Goal: Transaction & Acquisition: Book appointment/travel/reservation

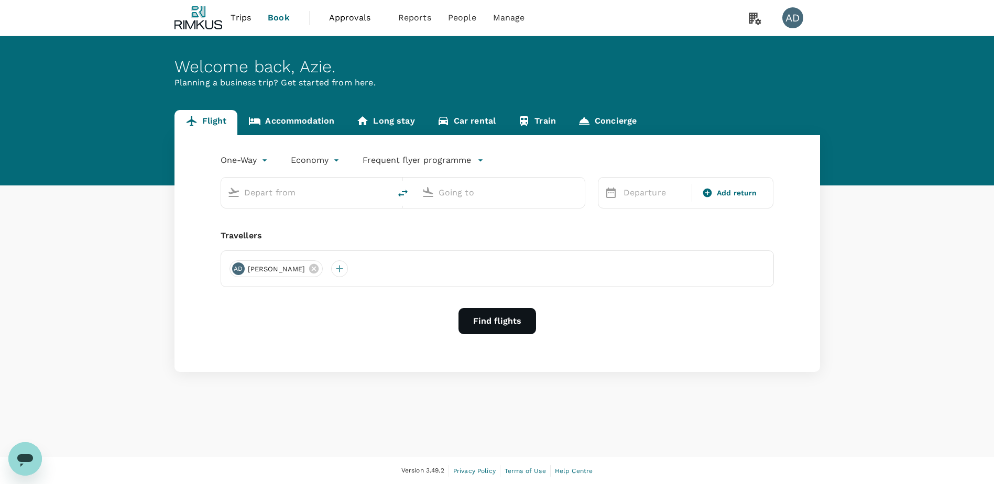
type input "roundtrip"
type input "Singapore Changi (SIN)"
type input "Kuala Lumpur Intl ([GEOGRAPHIC_DATA])"
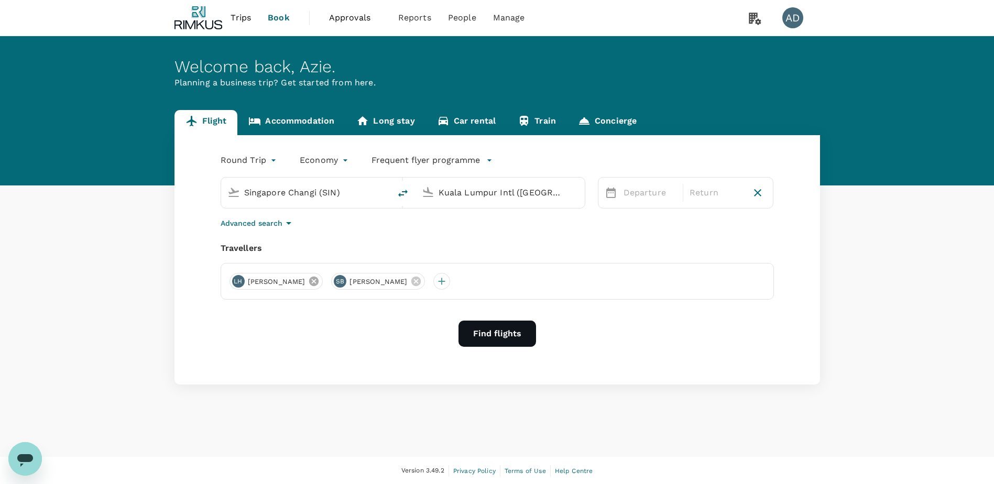
click at [309, 281] on icon at bounding box center [313, 281] width 9 height 9
click at [649, 190] on p "Departure" at bounding box center [649, 193] width 53 height 13
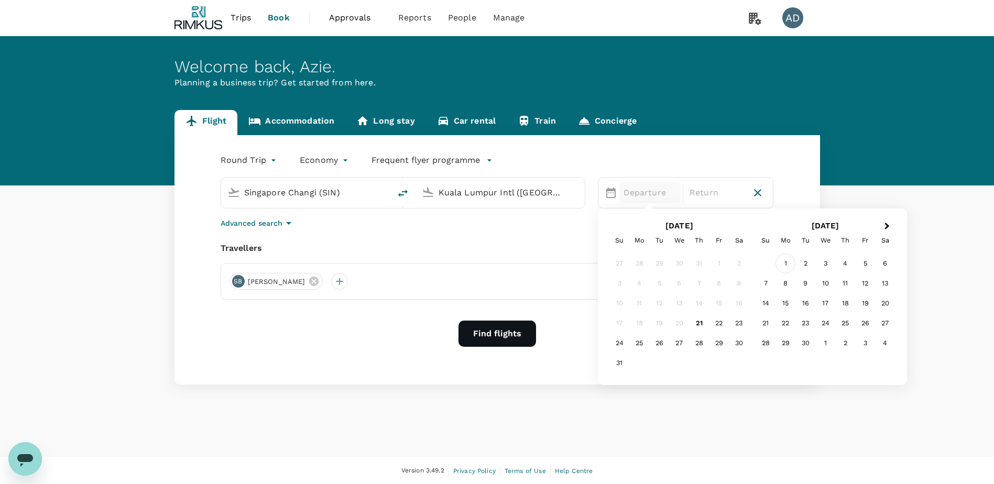
click at [785, 265] on div "1" at bounding box center [785, 264] width 20 height 20
click at [680, 265] on div "3" at bounding box center [679, 264] width 20 height 20
click at [494, 331] on button "Find flights" at bounding box center [497, 334] width 78 height 26
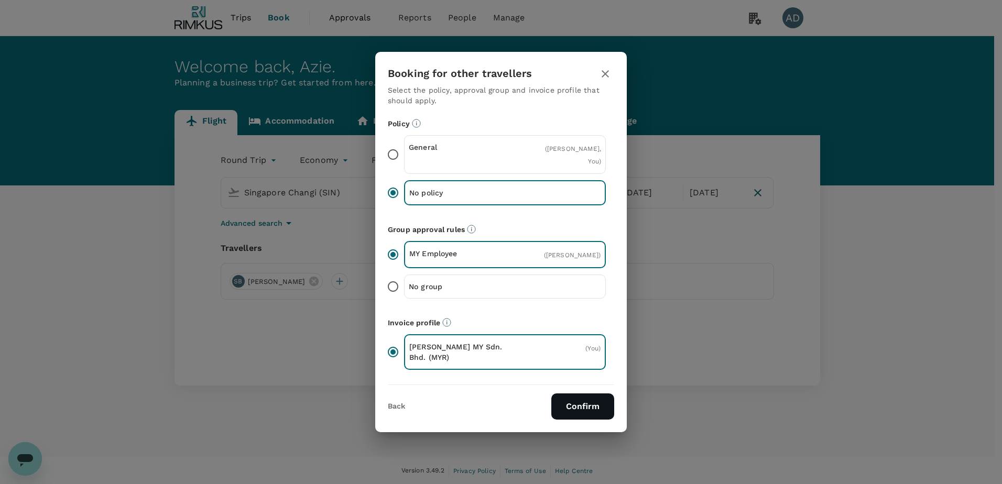
click at [586, 410] on button "Confirm" at bounding box center [582, 406] width 63 height 26
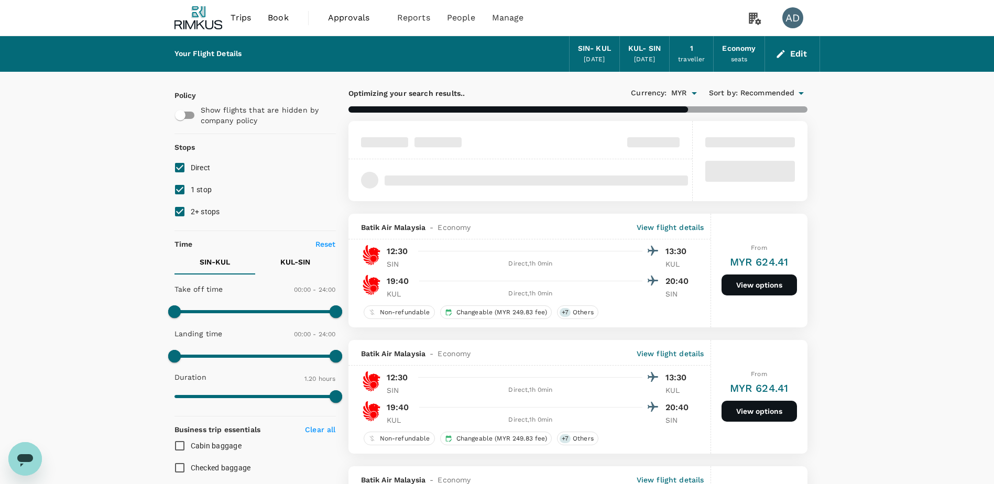
drag, startPoint x: 183, startPoint y: 183, endPoint x: 181, endPoint y: 212, distance: 28.4
click at [183, 183] on input "1 stop" at bounding box center [180, 190] width 22 height 22
checkbox input "false"
click at [181, 212] on input "2+ stops" at bounding box center [180, 212] width 22 height 22
checkbox input "false"
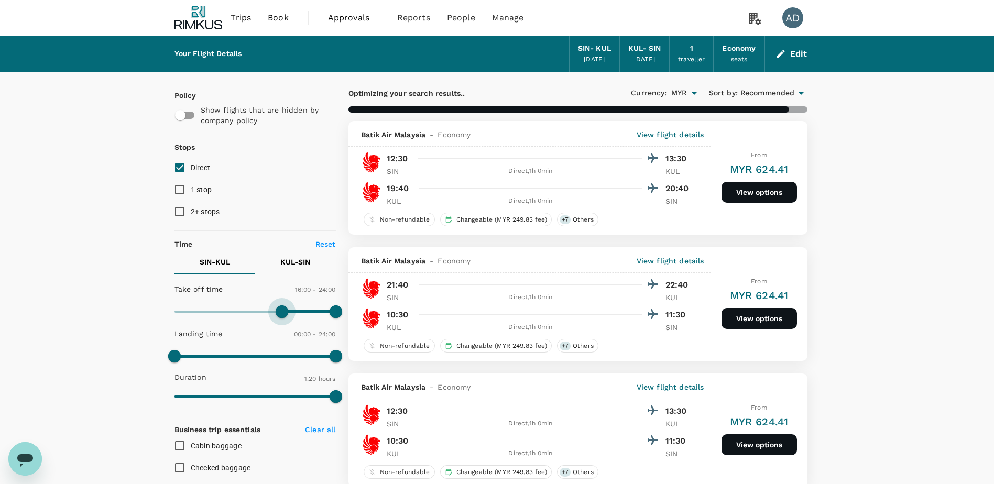
type input "900"
drag, startPoint x: 171, startPoint y: 309, endPoint x: 277, endPoint y: 310, distance: 105.3
click at [277, 310] on span at bounding box center [275, 311] width 13 height 13
click at [299, 258] on p "KUL - SIN" at bounding box center [295, 262] width 30 height 10
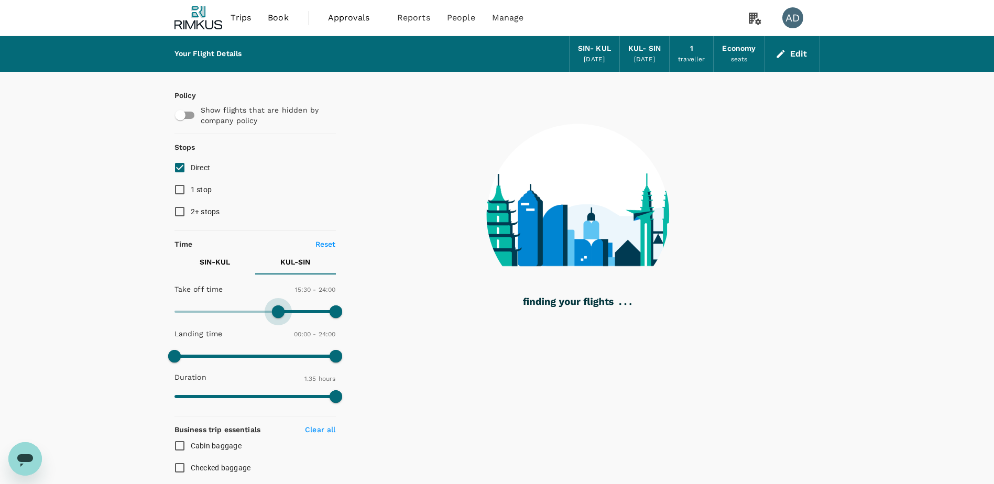
type input "900"
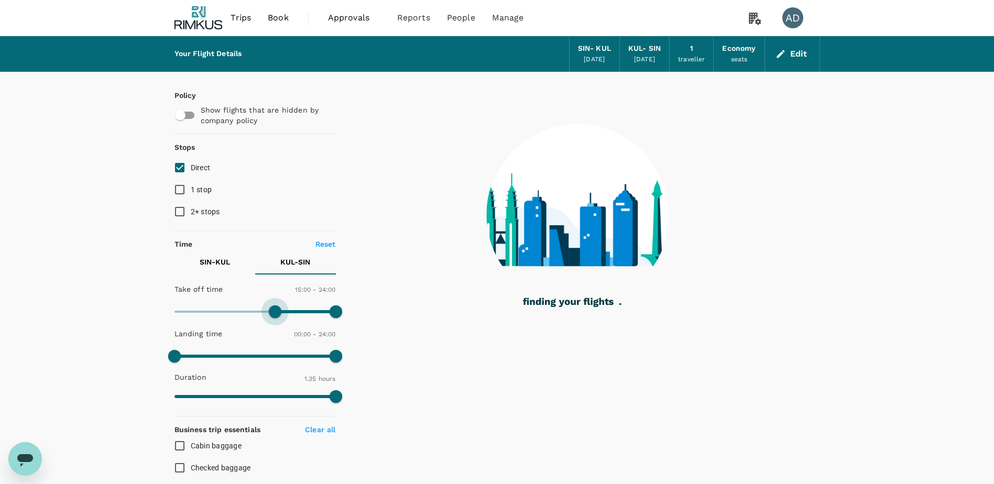
drag, startPoint x: 173, startPoint y: 313, endPoint x: 274, endPoint y: 310, distance: 101.2
click at [274, 310] on span at bounding box center [275, 311] width 13 height 13
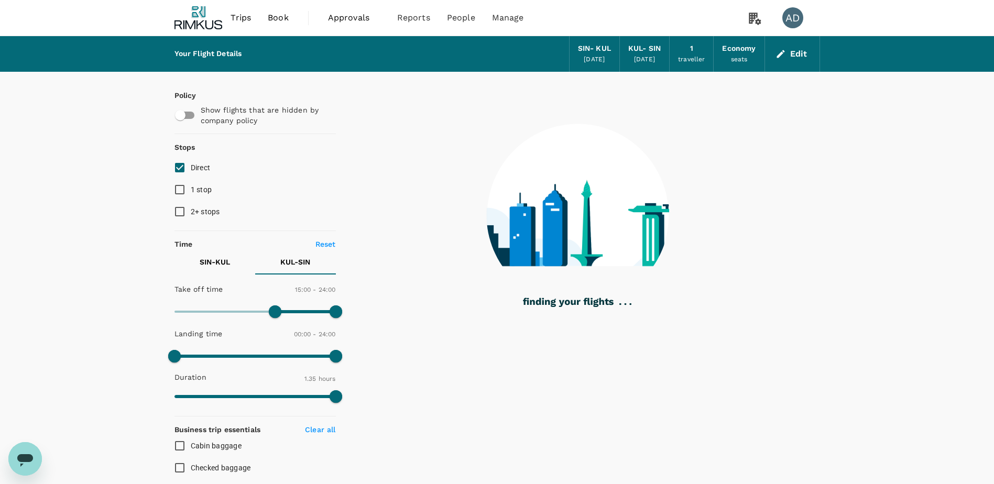
click at [79, 262] on div "Your Flight Details SIN - KUL 01 Sep 2025 KUL - SIN 03 Sep 2025 1 traveller Eco…" at bounding box center [497, 425] width 994 height 779
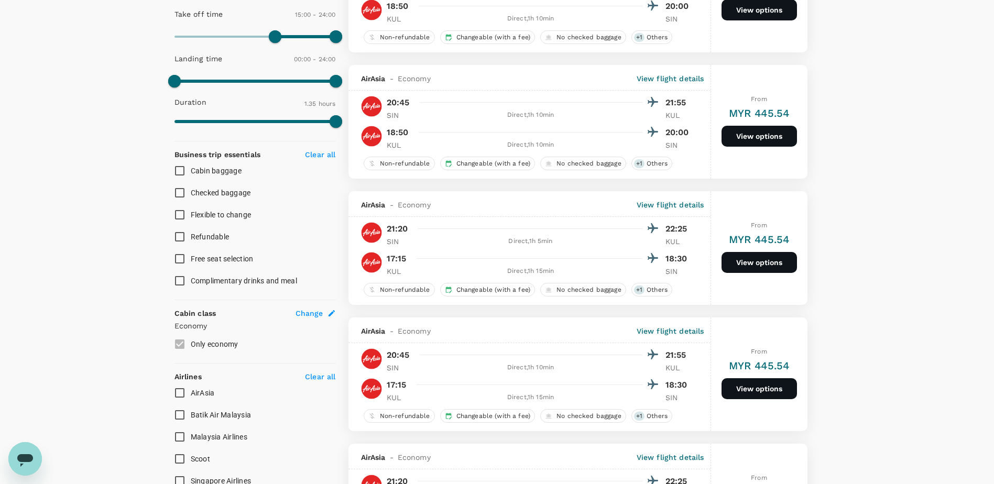
scroll to position [419, 0]
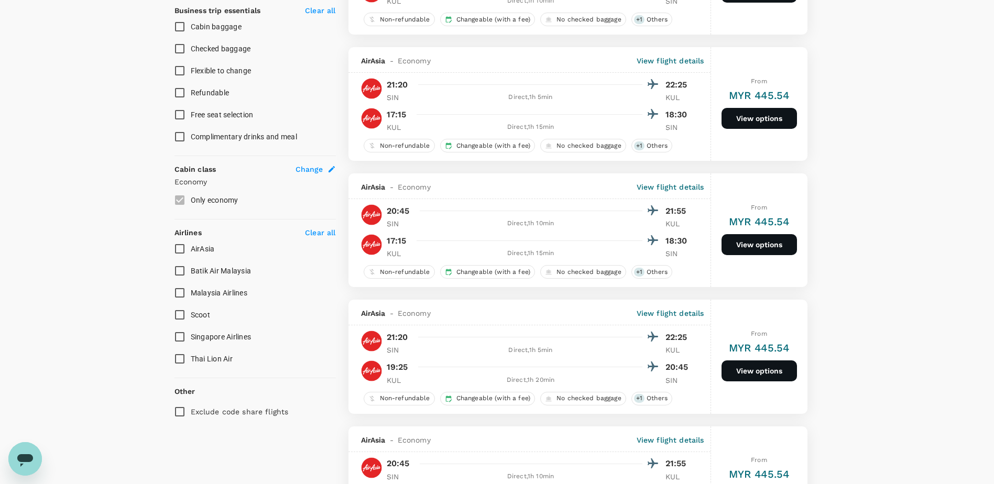
click at [184, 293] on input "Malaysia Airlines" at bounding box center [180, 293] width 22 height 22
checkbox input "true"
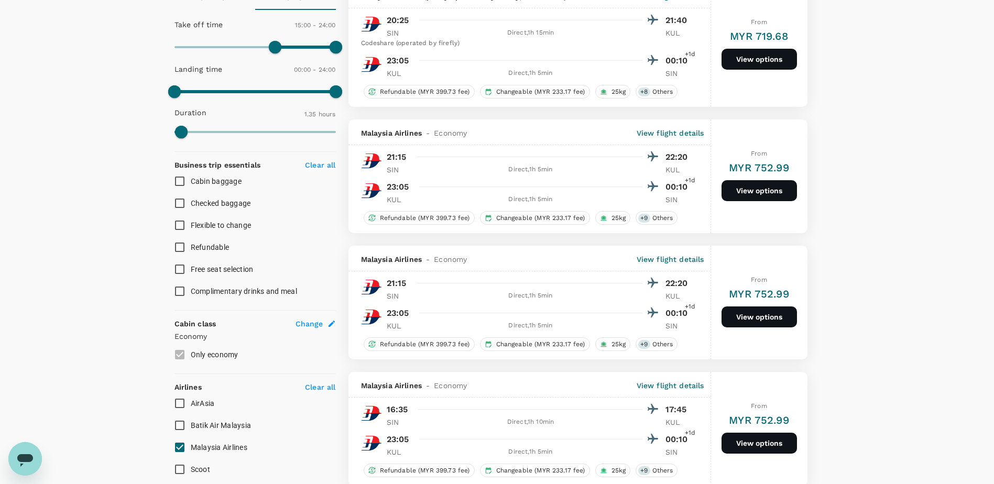
scroll to position [472, 0]
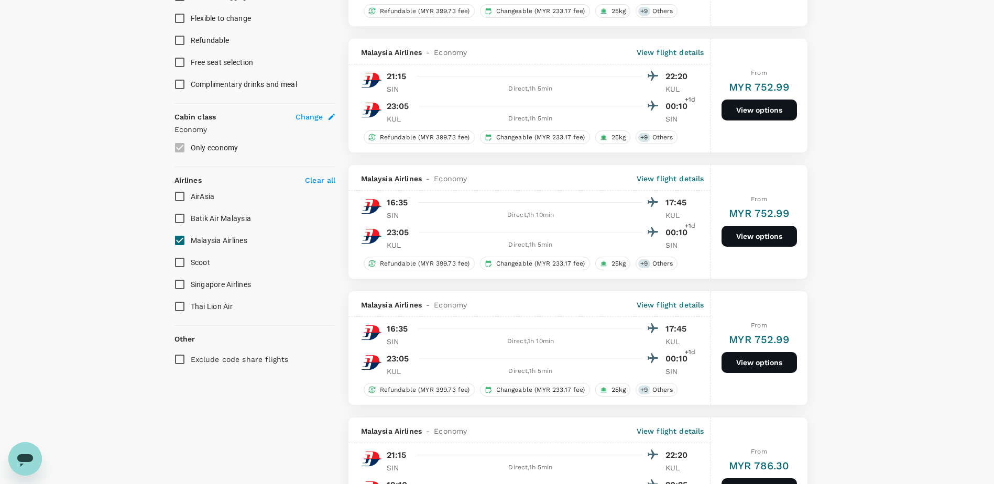
click at [182, 283] on input "Singapore Airlines" at bounding box center [180, 284] width 22 height 22
checkbox input "true"
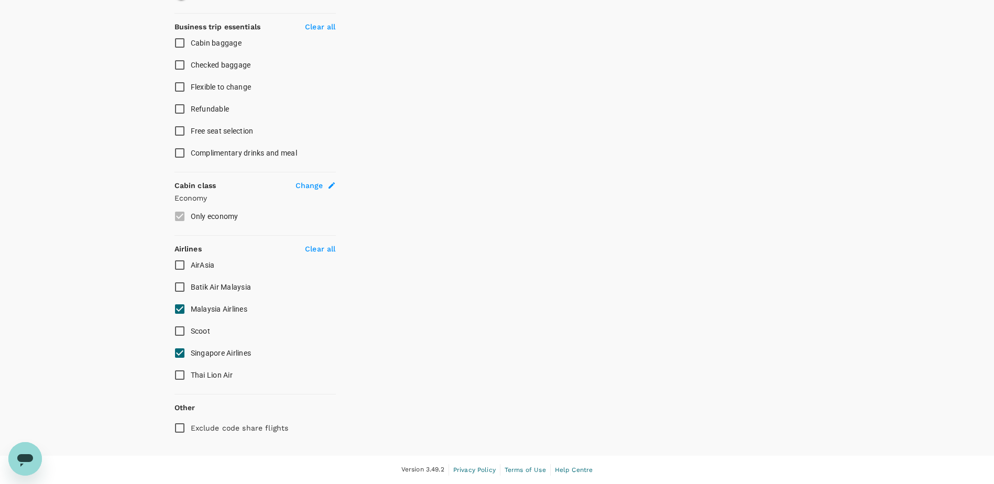
scroll to position [403, 0]
drag, startPoint x: 180, startPoint y: 331, endPoint x: 188, endPoint y: 325, distance: 9.7
click at [181, 331] on input "Scoot" at bounding box center [180, 331] width 22 height 22
checkbox input "true"
click at [181, 268] on input "AirAsia" at bounding box center [180, 265] width 22 height 22
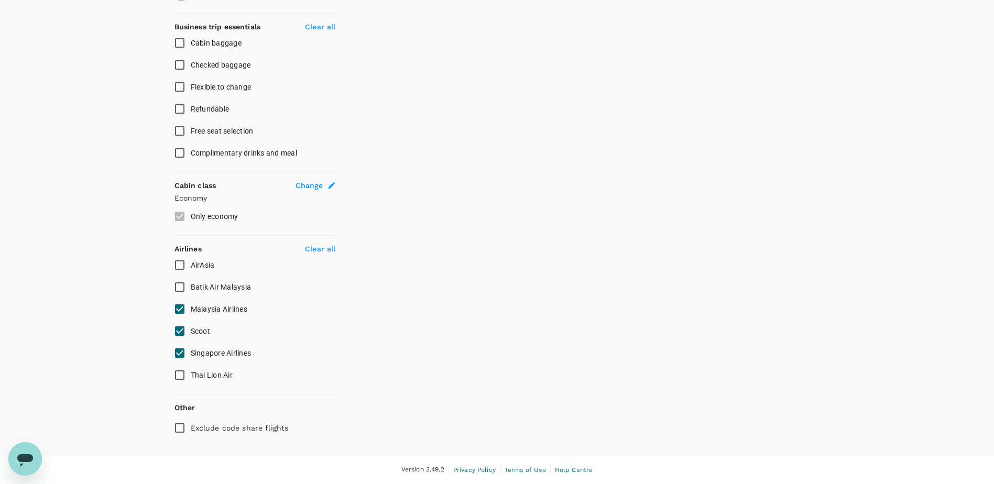
checkbox input "true"
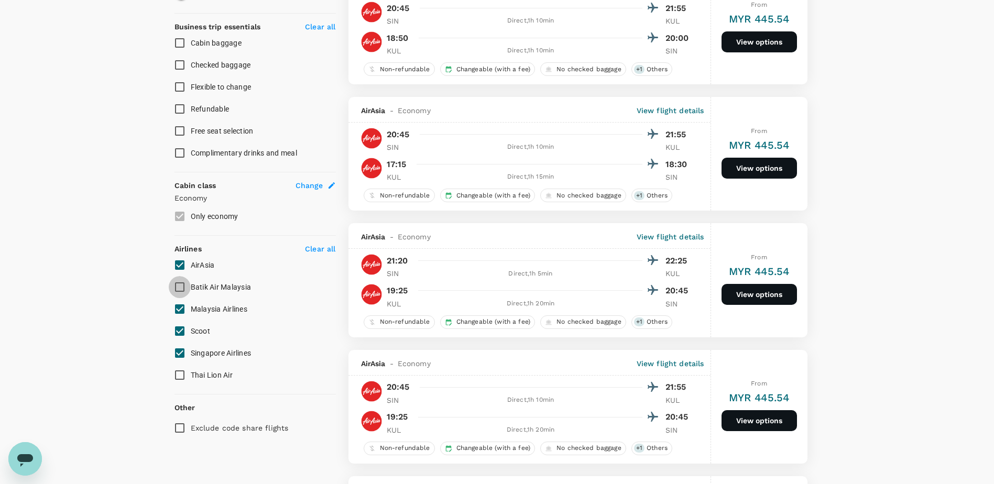
click at [178, 287] on input "Batik Air Malaysia" at bounding box center [180, 287] width 22 height 22
checkbox input "true"
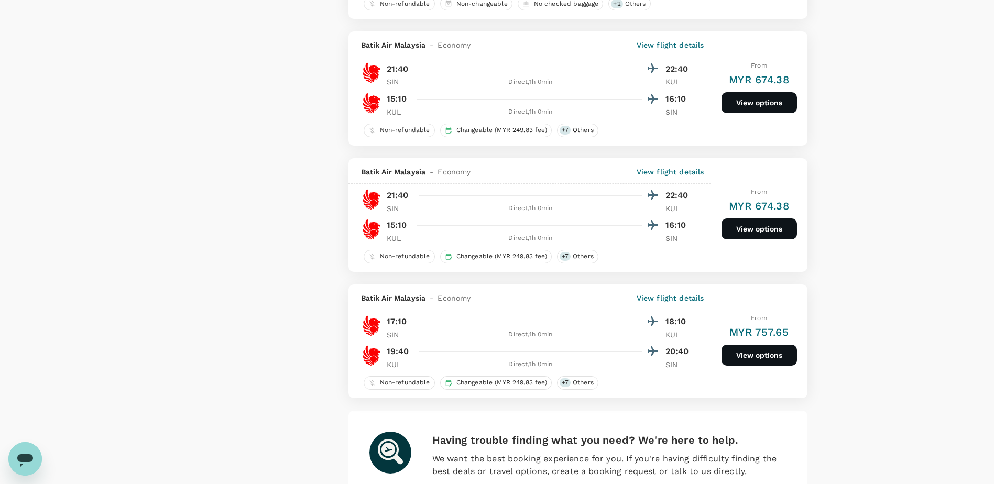
scroll to position [2354, 0]
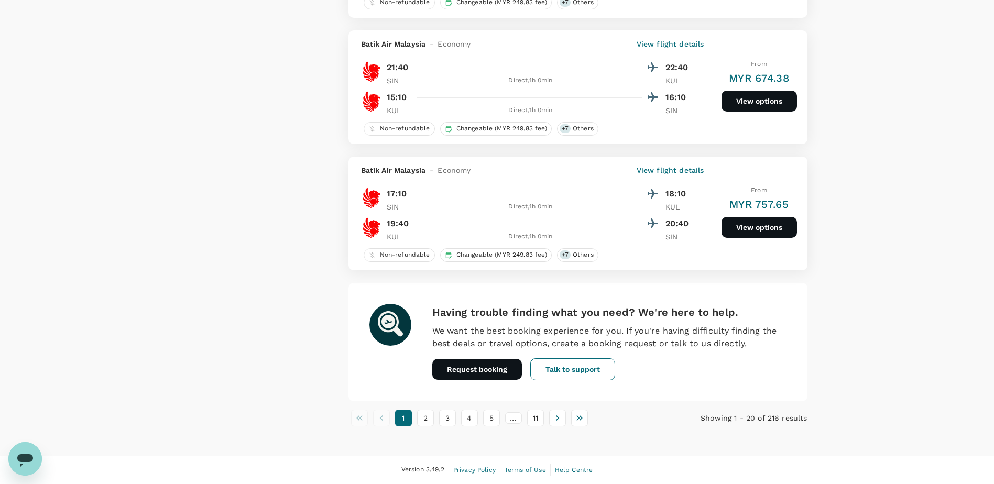
click at [436, 421] on li "3" at bounding box center [447, 418] width 22 height 17
click at [557, 418] on icon "Go to next page" at bounding box center [557, 418] width 10 height 10
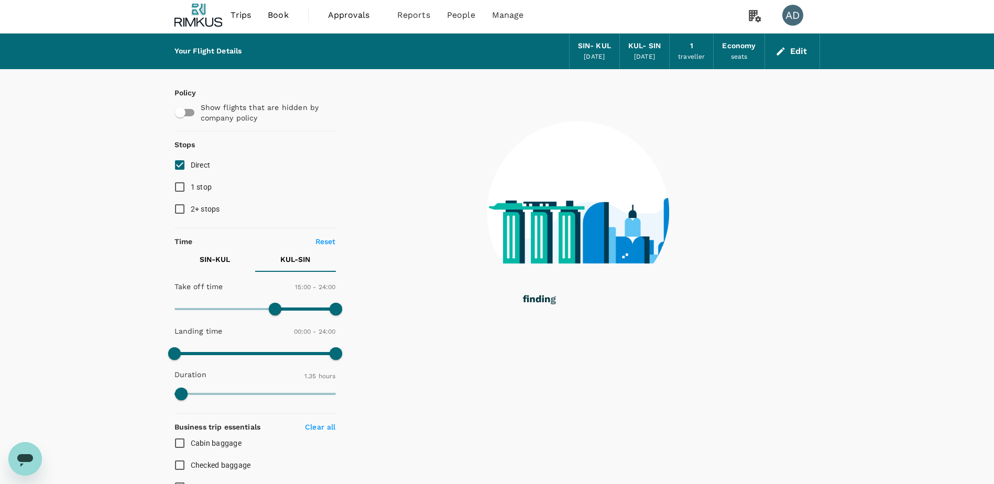
scroll to position [0, 0]
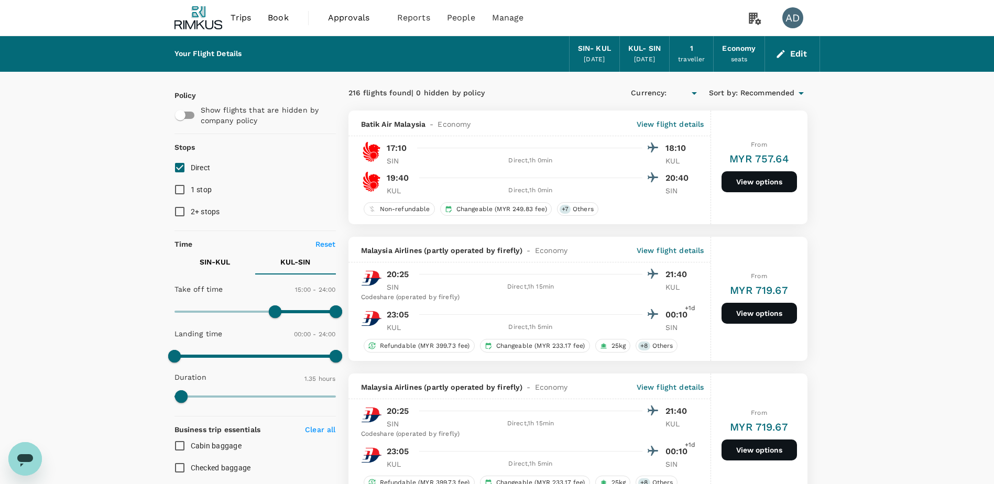
type input "MYR"
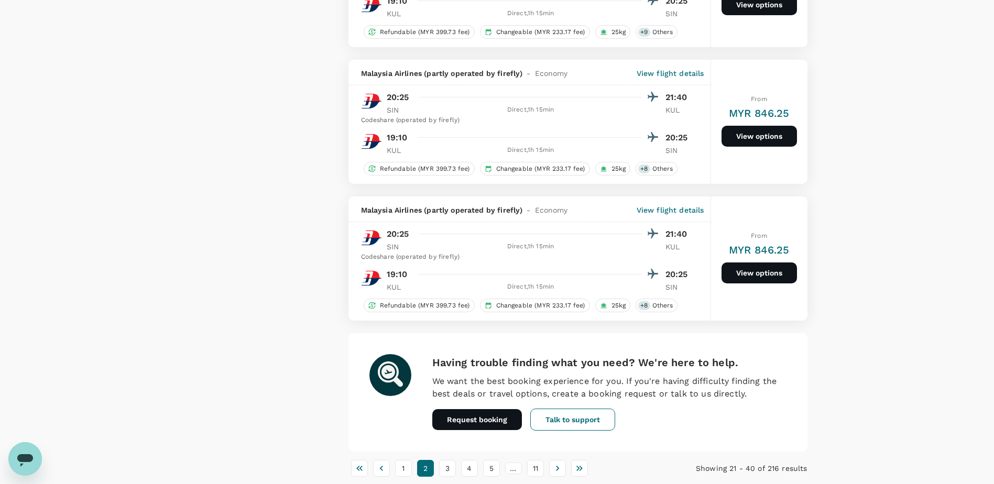
scroll to position [2395, 0]
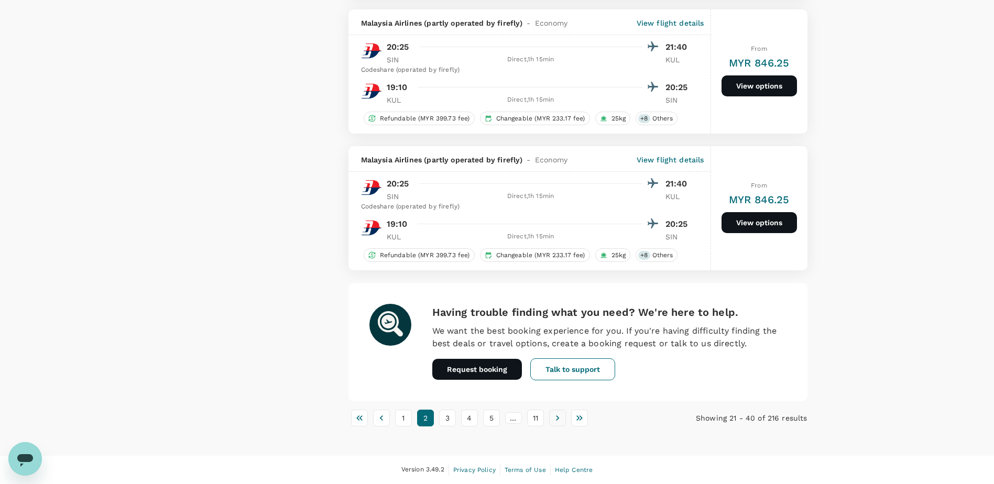
click at [554, 419] on icon "Go to next page" at bounding box center [557, 418] width 10 height 10
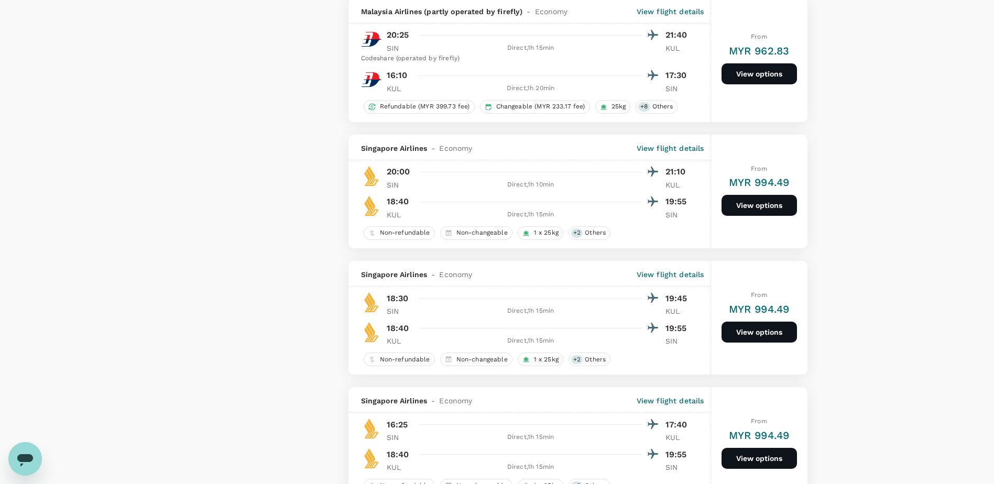
scroll to position [1781, 0]
